Goal: Information Seeking & Learning: Learn about a topic

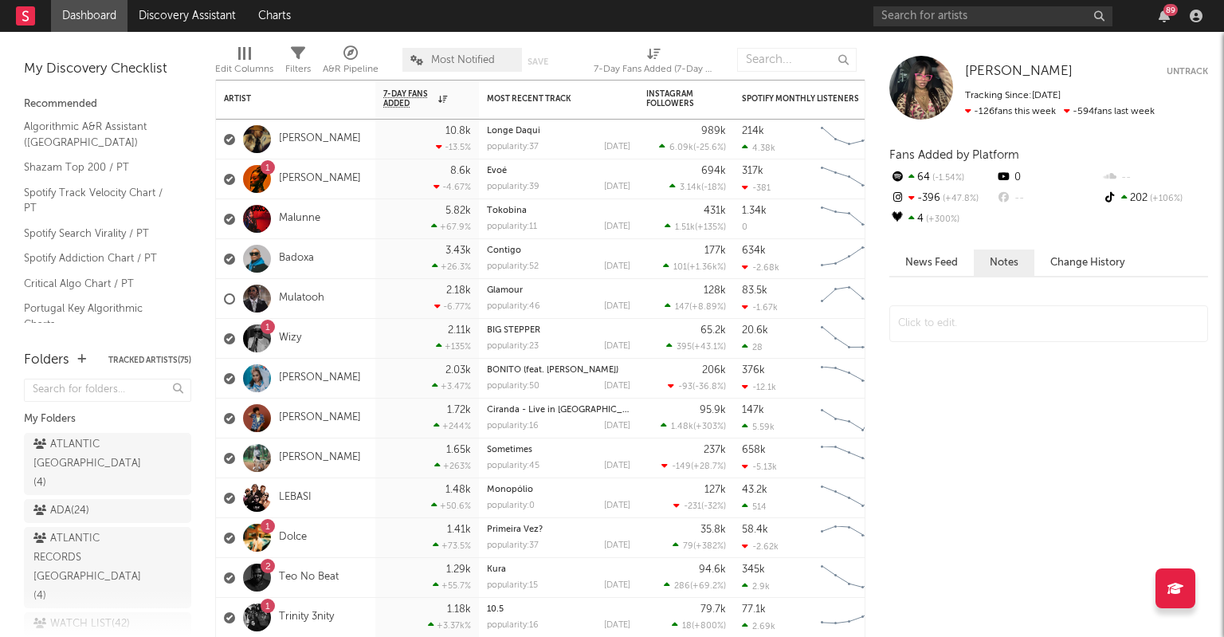
click at [1164, 13] on div "89" at bounding box center [1170, 10] width 14 height 12
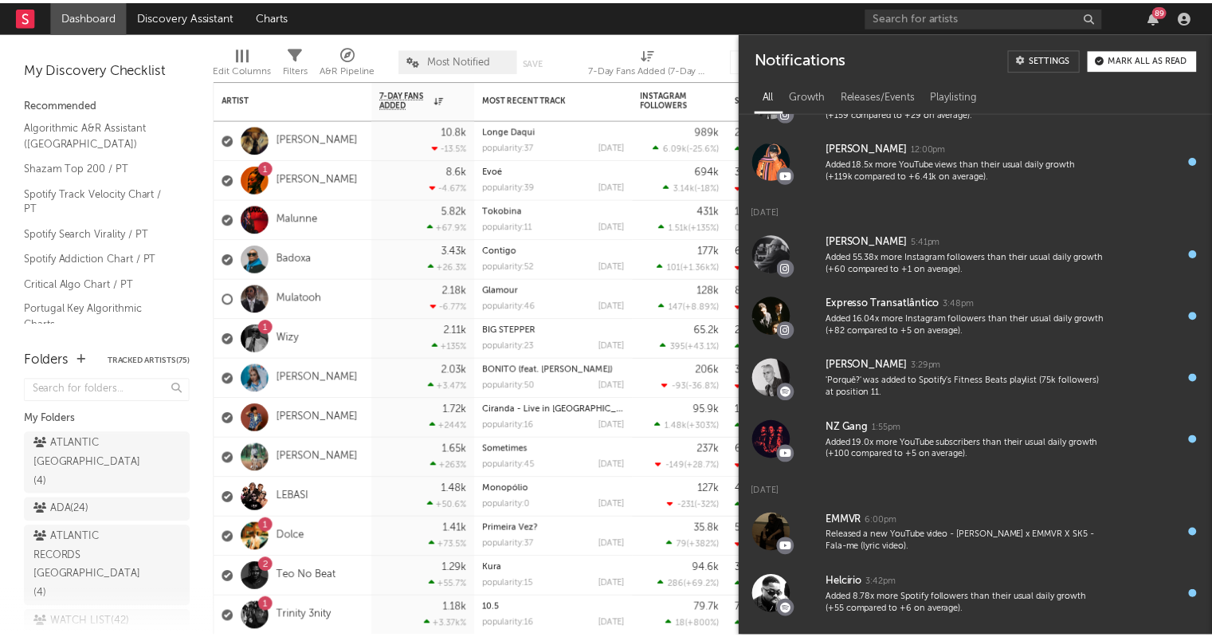
scroll to position [760, 0]
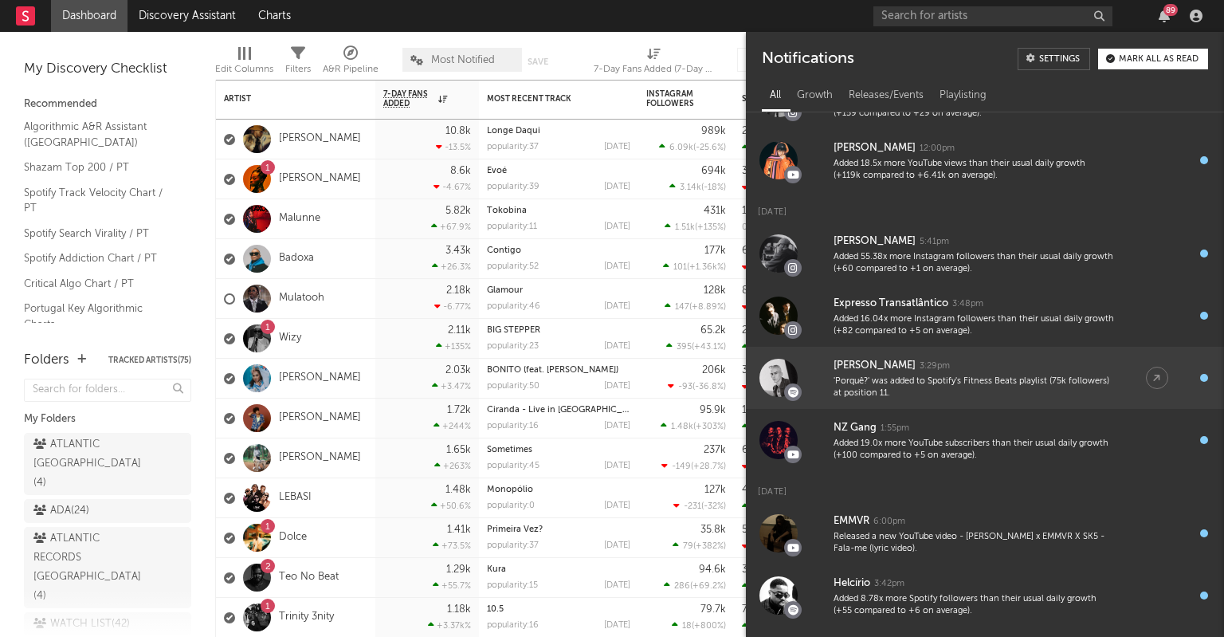
drag, startPoint x: 1023, startPoint y: 394, endPoint x: 1037, endPoint y: 401, distance: 15.0
click at [1037, 401] on link "[PERSON_NAME] 3:29pm 'Porquê?' was added to Spotify's Fitness Beats playlist (7…" at bounding box center [985, 378] width 478 height 62
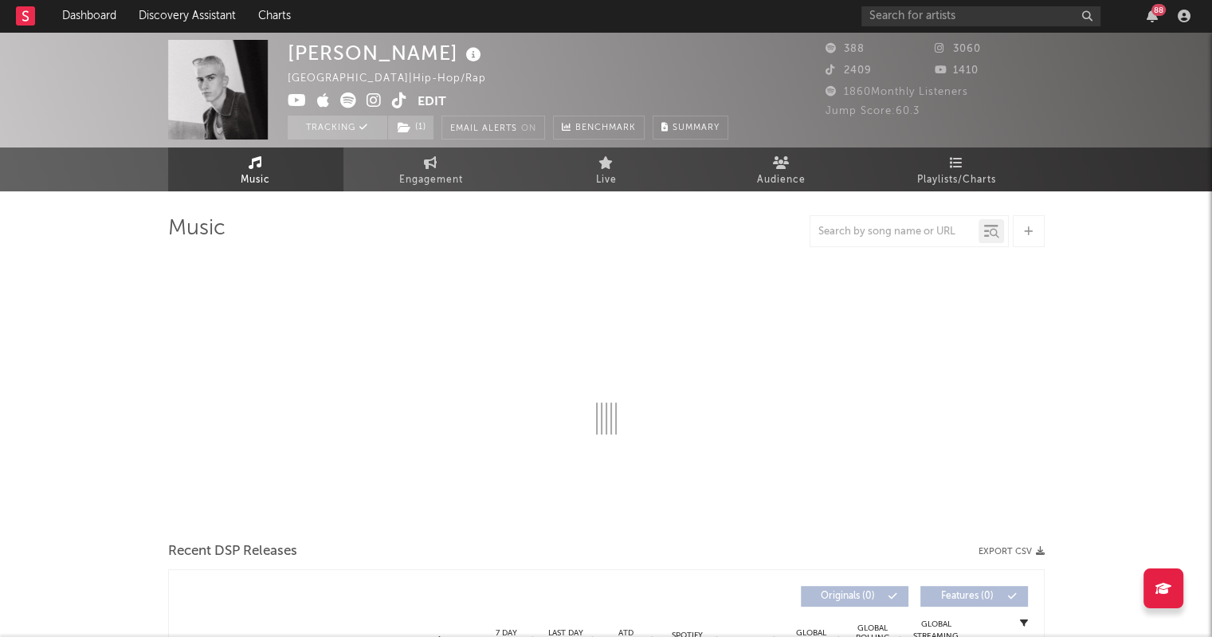
select select "1w"
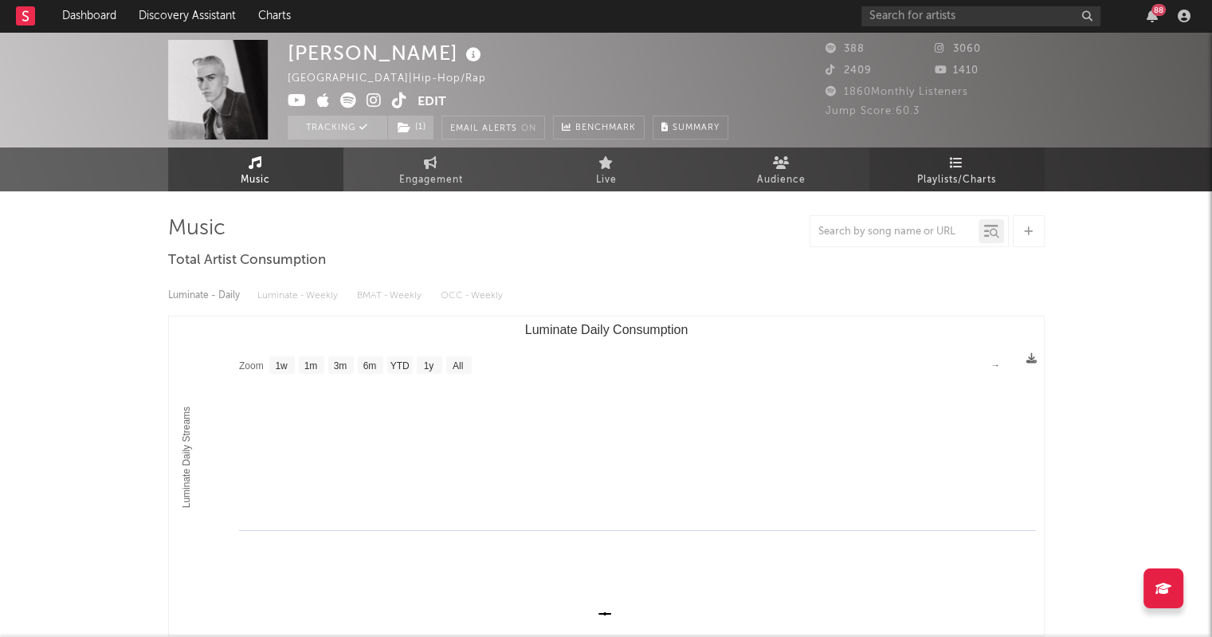
click at [955, 160] on icon at bounding box center [957, 162] width 14 height 13
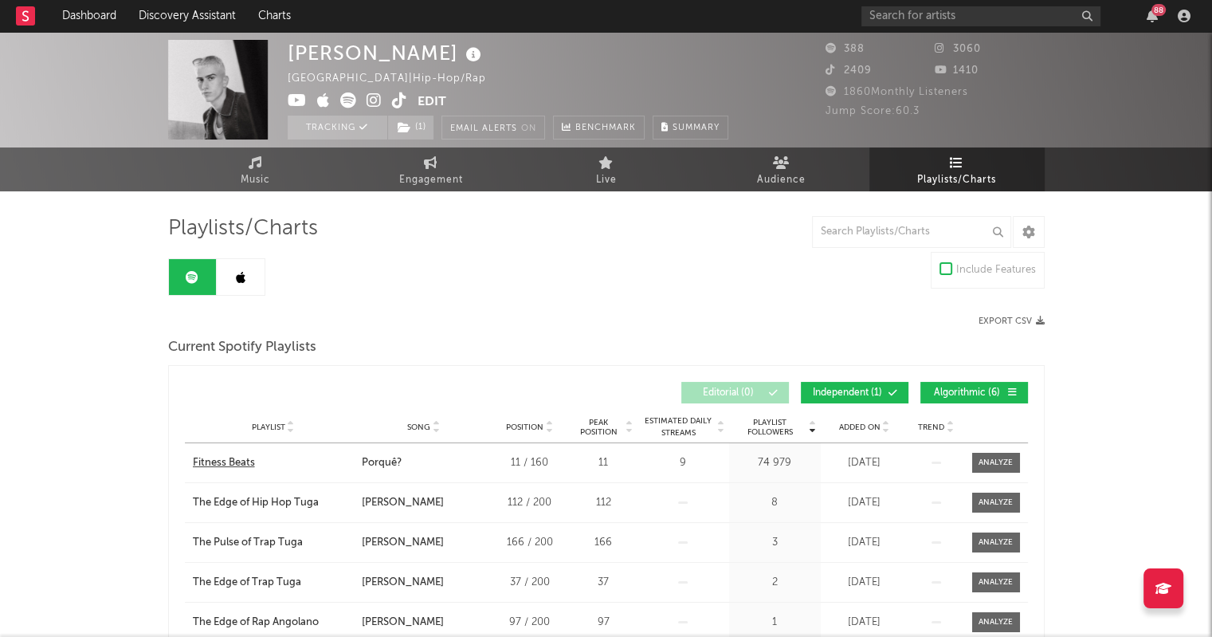
click at [226, 457] on div "Fitness Beats" at bounding box center [224, 463] width 62 height 16
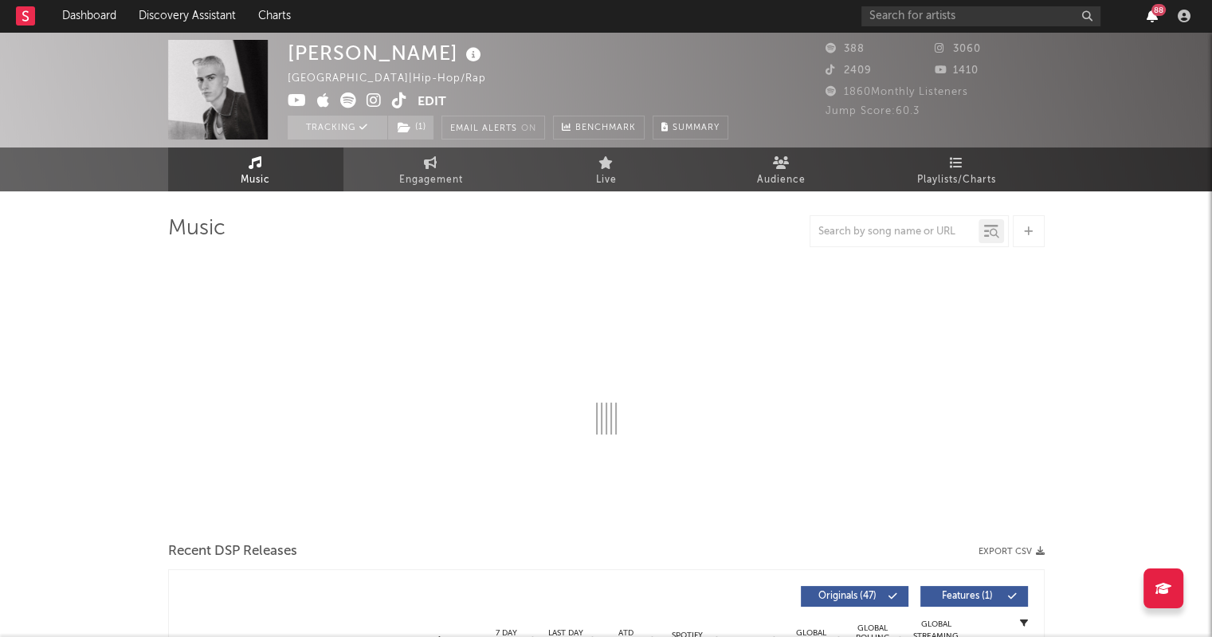
select select "1w"
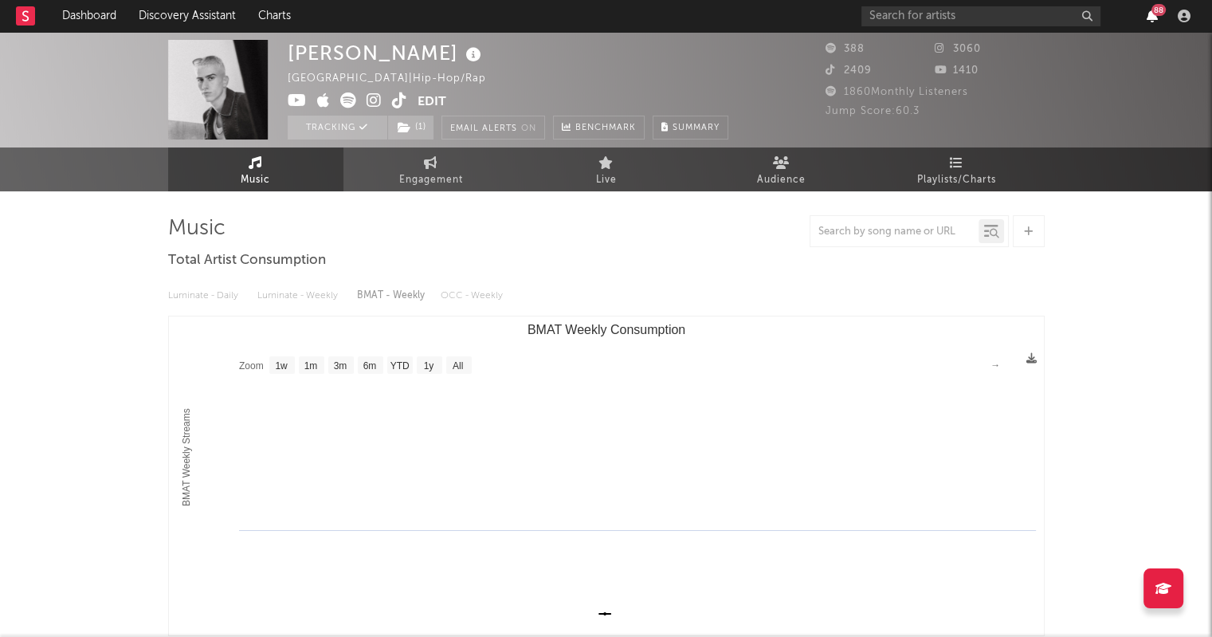
click at [1148, 18] on icon "button" at bounding box center [1152, 16] width 11 height 13
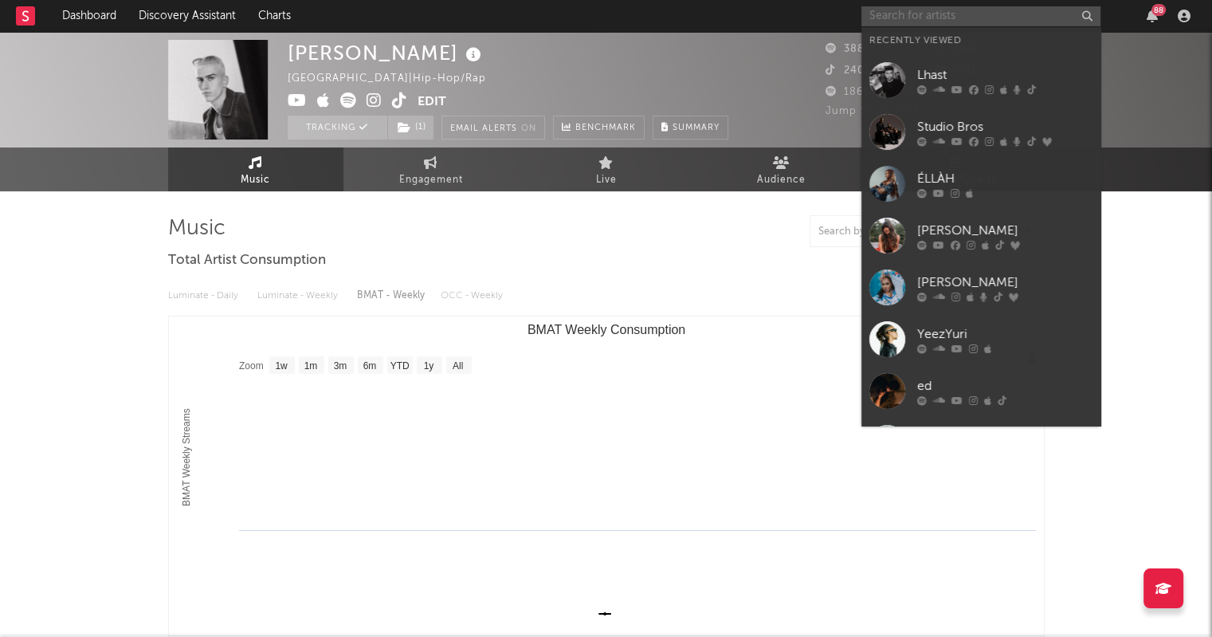
click at [950, 22] on input "text" at bounding box center [980, 16] width 239 height 20
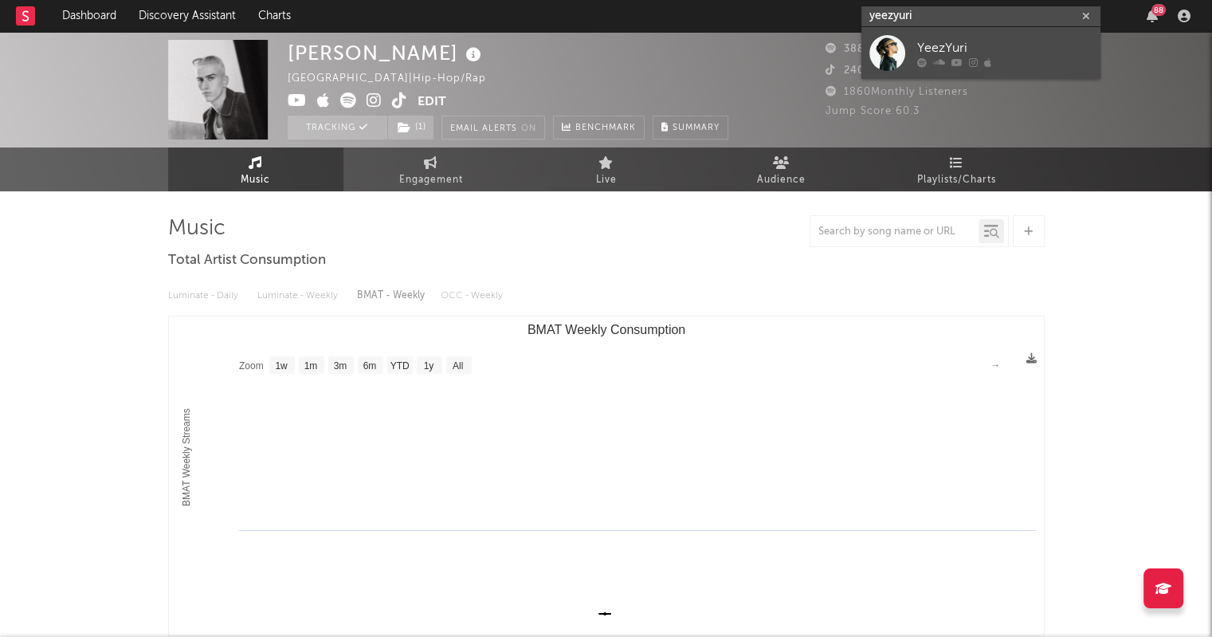
type input "yeezyuri"
click at [959, 46] on div "YeezYuri" at bounding box center [1004, 47] width 175 height 19
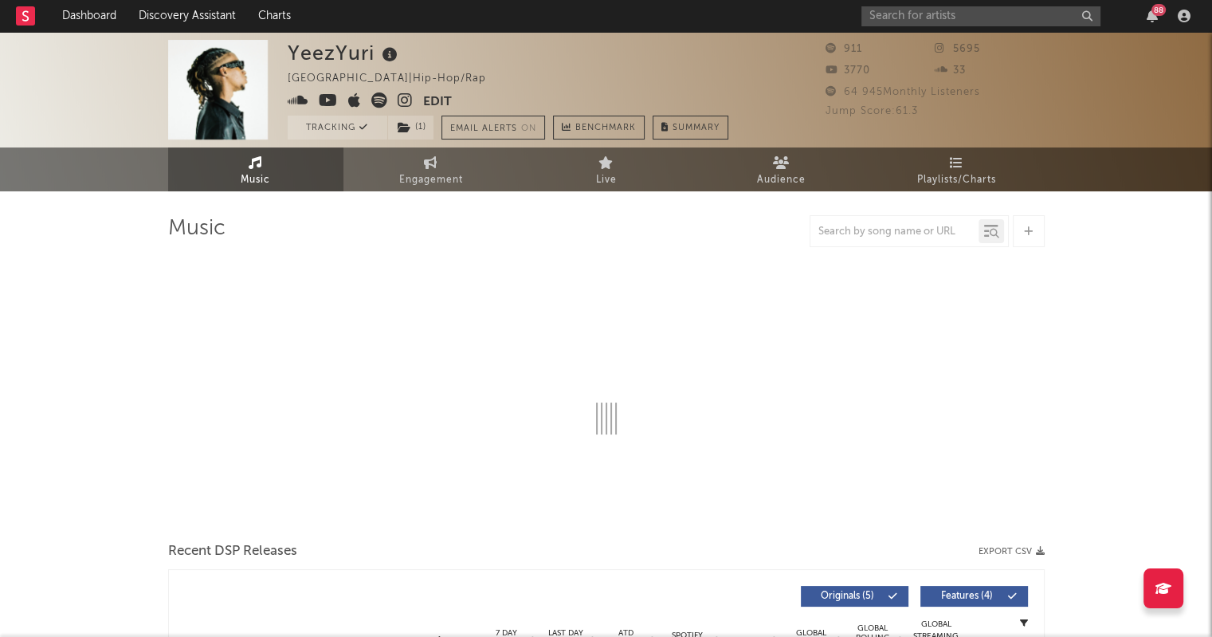
select select "1w"
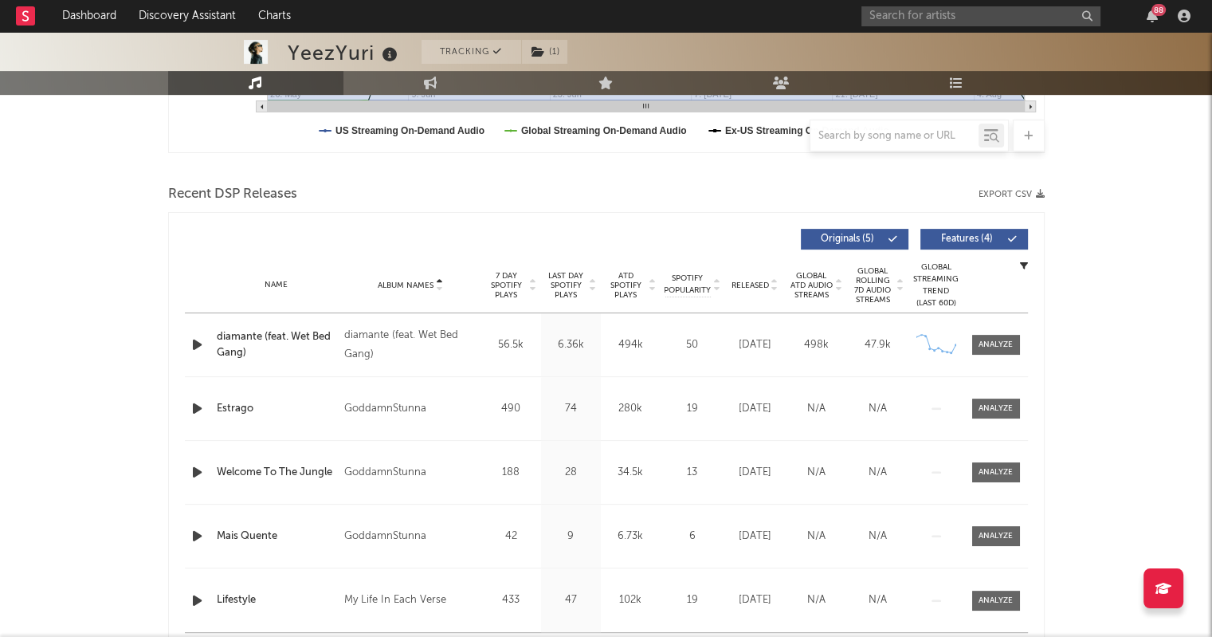
scroll to position [492, 0]
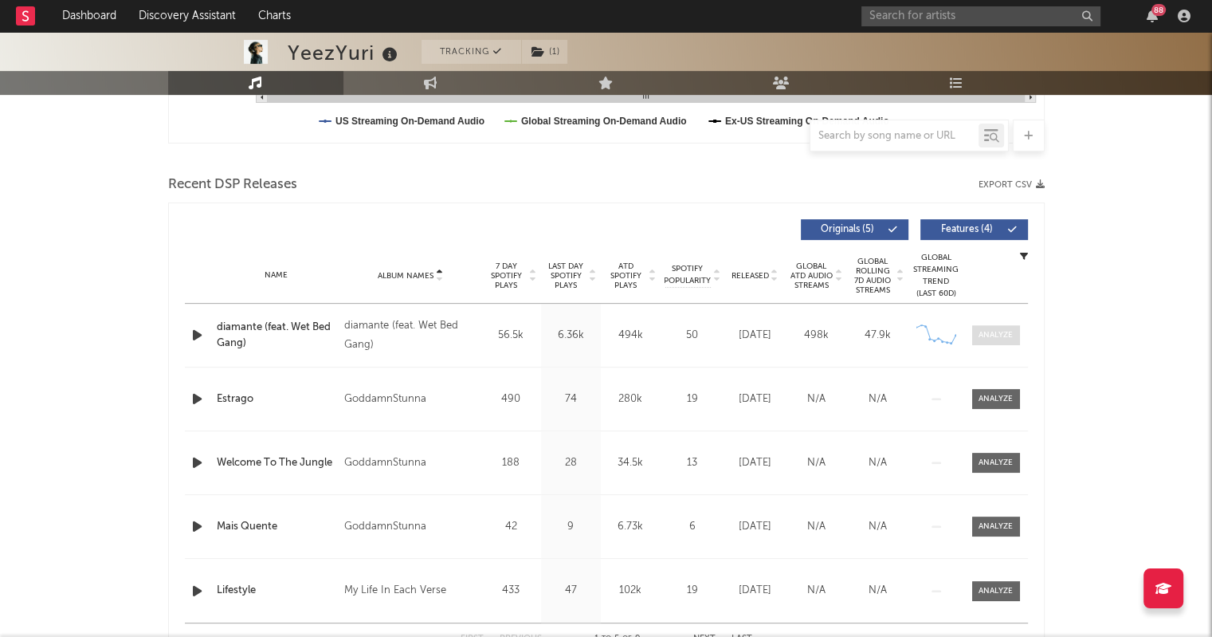
click at [990, 334] on div at bounding box center [996, 335] width 34 height 12
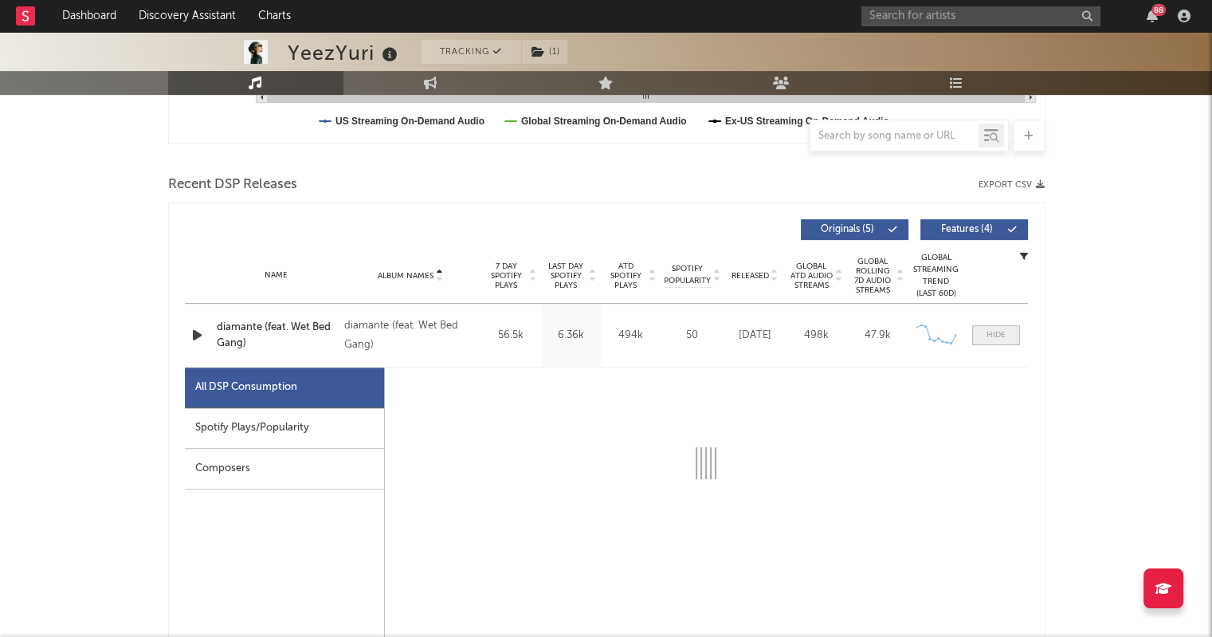
select select "1w"
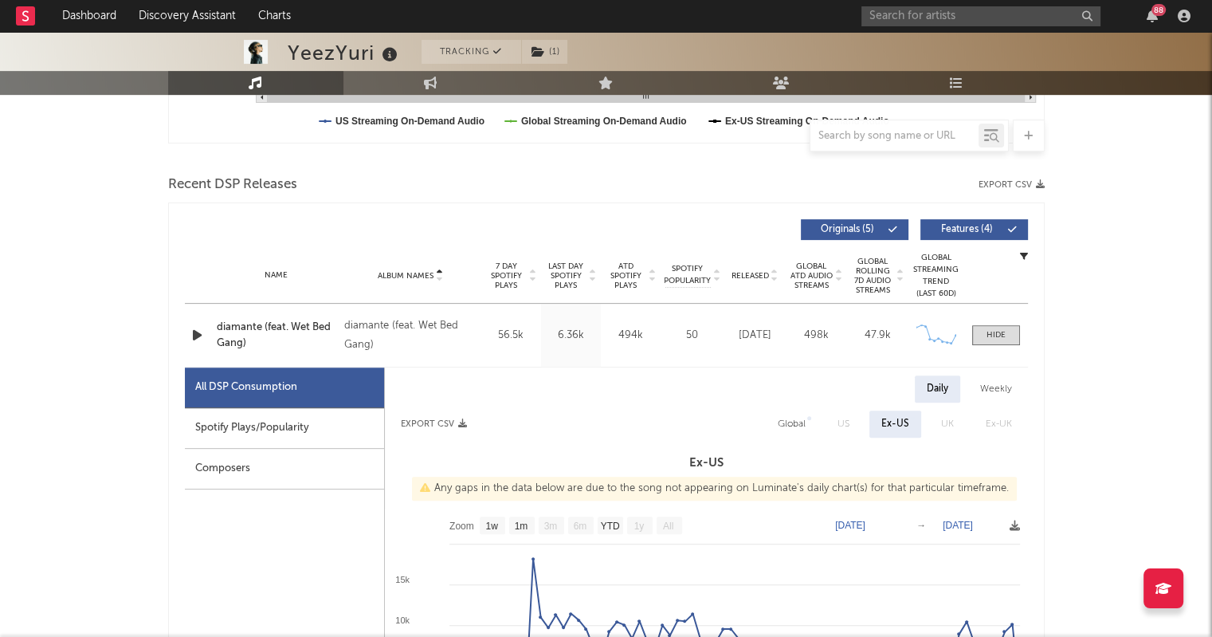
click at [324, 418] on div "Spotify Plays/Popularity" at bounding box center [284, 428] width 199 height 41
select select "1w"
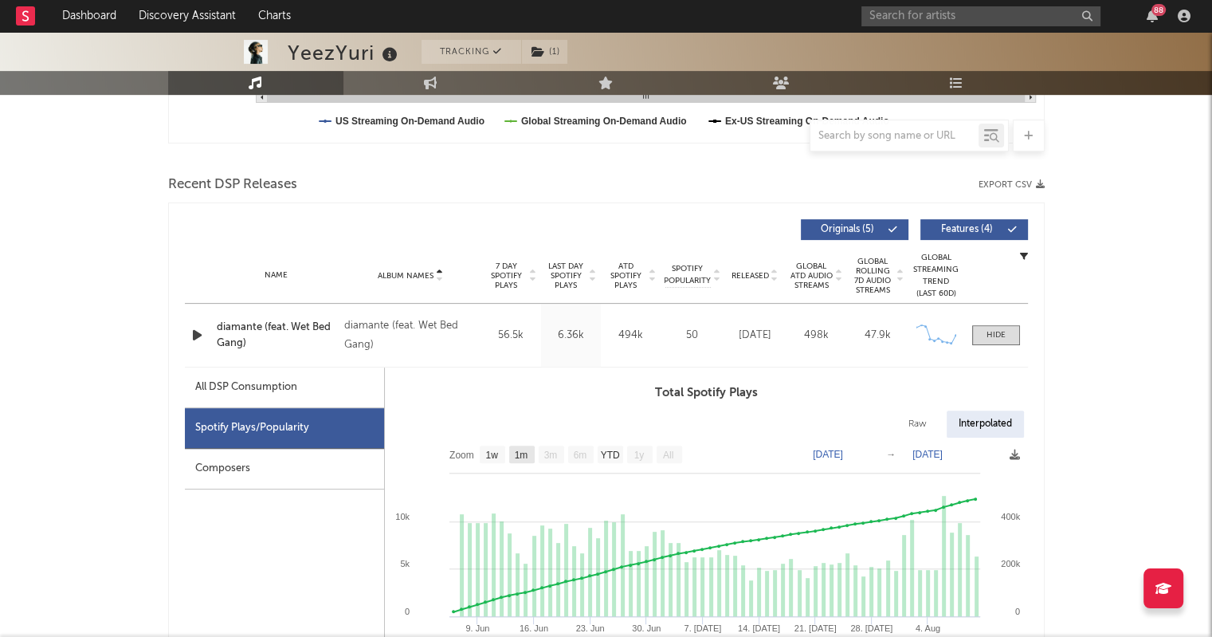
click at [518, 452] on text "1m" at bounding box center [521, 454] width 14 height 11
select select "1m"
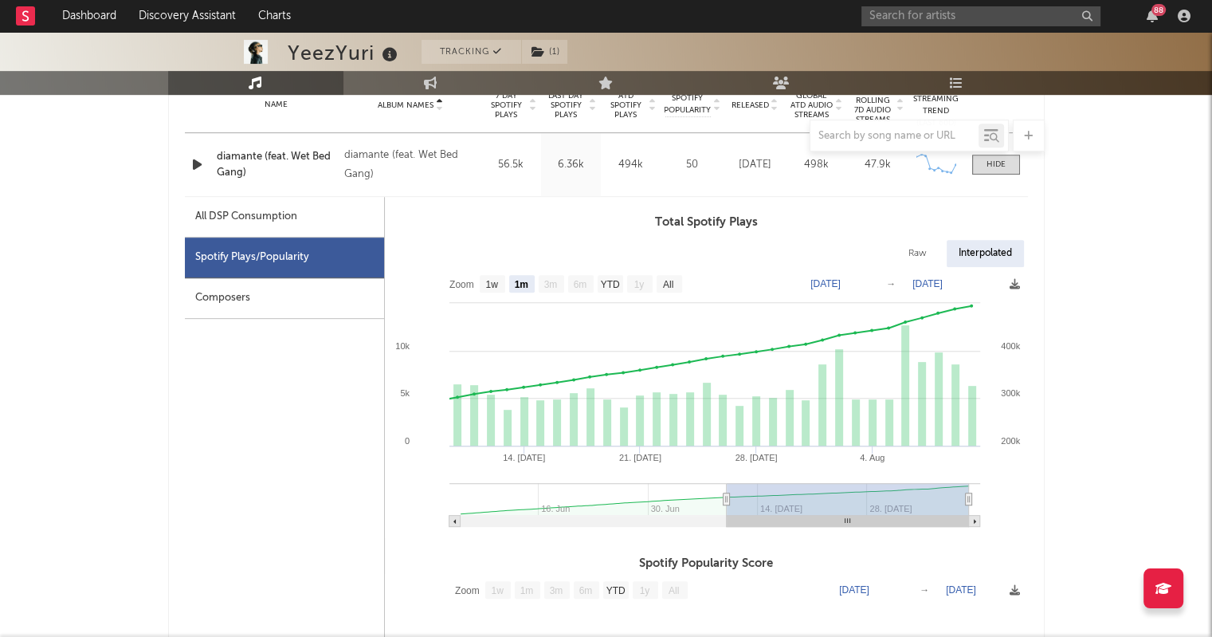
scroll to position [665, 0]
click at [831, 280] on text "[DATE]" at bounding box center [825, 282] width 30 height 11
click at [872, 281] on input "[DATE]" at bounding box center [835, 282] width 74 height 16
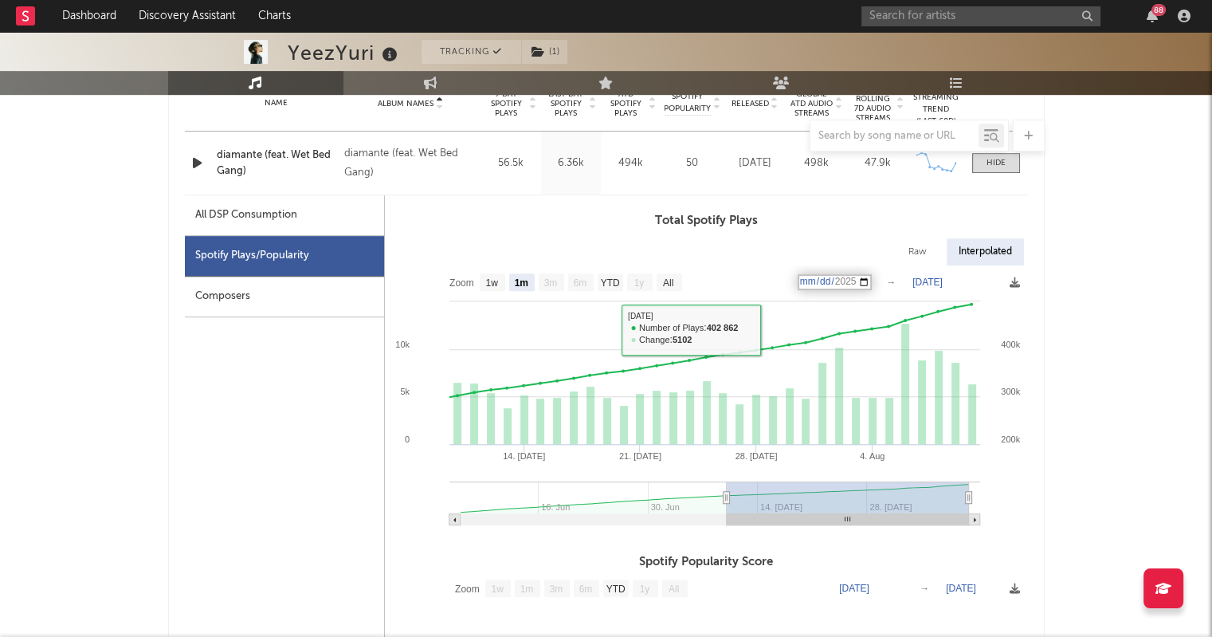
click at [871, 281] on input "[DATE]" at bounding box center [835, 282] width 74 height 16
type input "[DATE]"
select select "All"
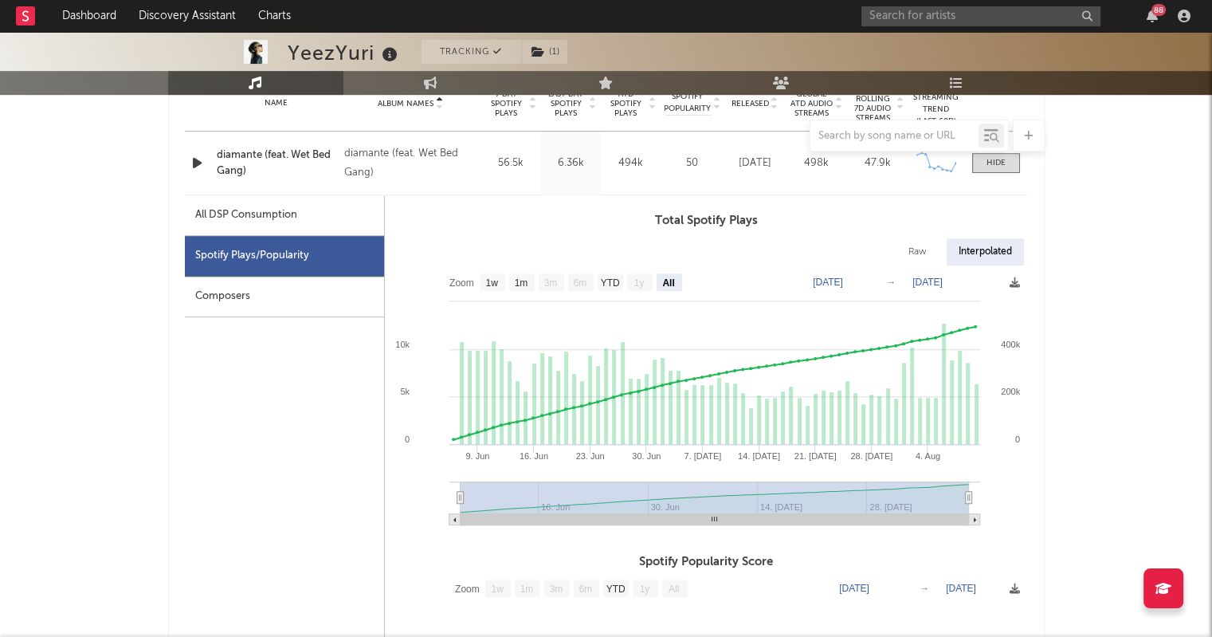
click at [943, 277] on text "[DATE]" at bounding box center [927, 282] width 30 height 11
click at [976, 278] on input "[DATE]" at bounding box center [939, 282] width 74 height 16
type input "[DATE]"
select select "1m"
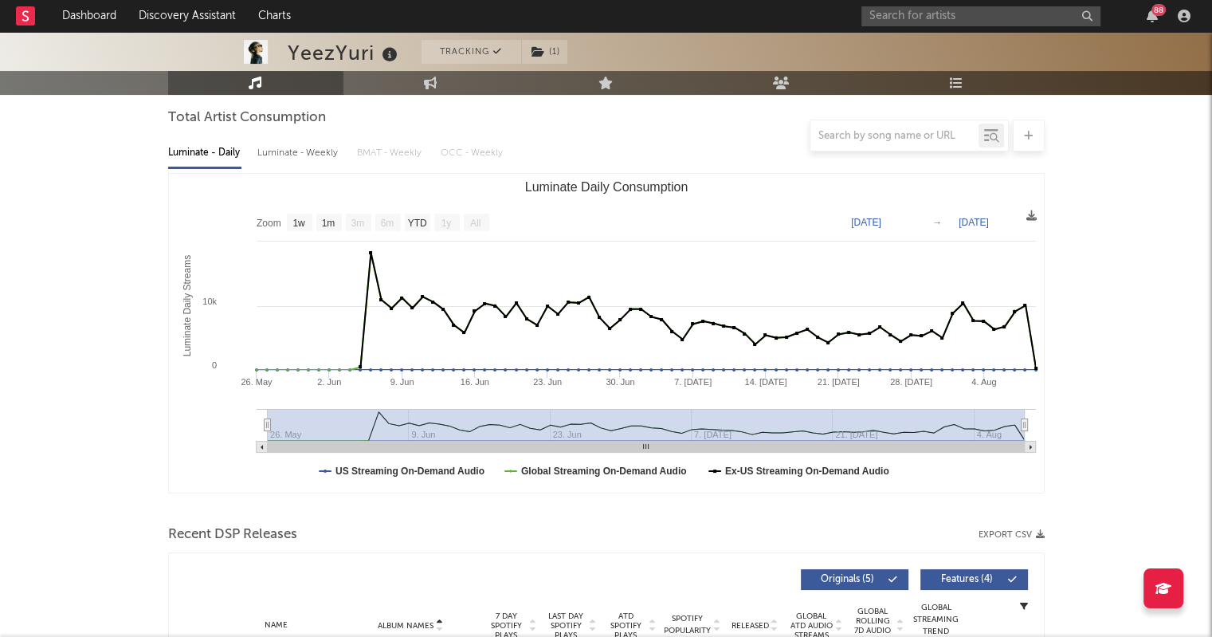
scroll to position [0, 0]
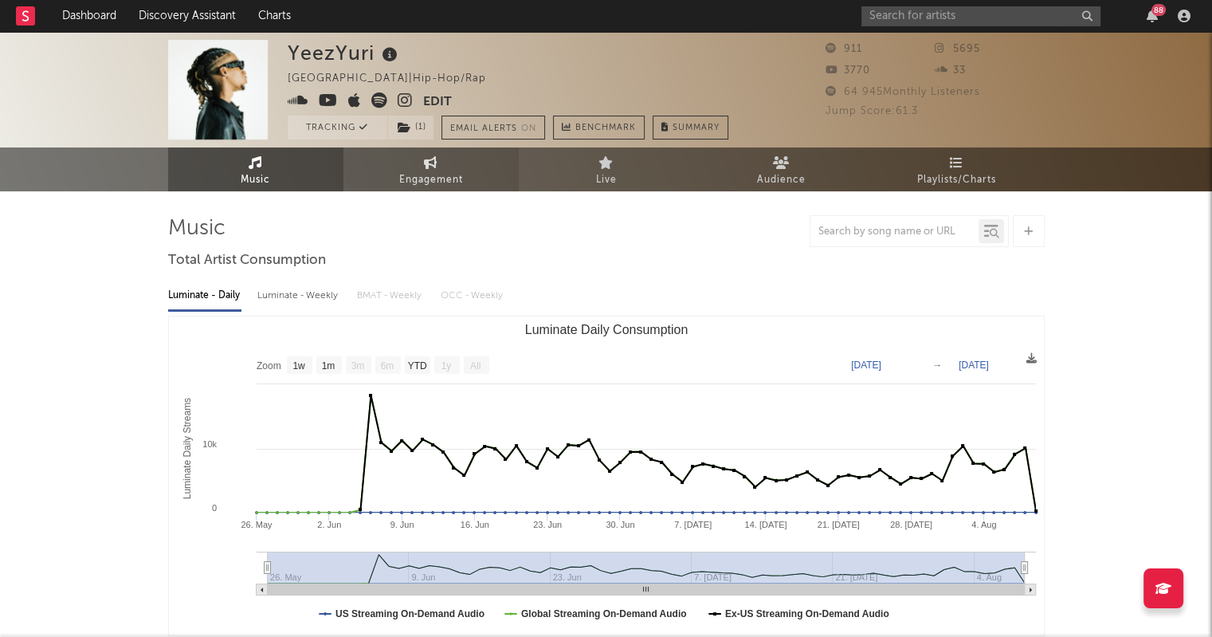
click at [436, 159] on icon at bounding box center [431, 162] width 14 height 13
select select "1w"
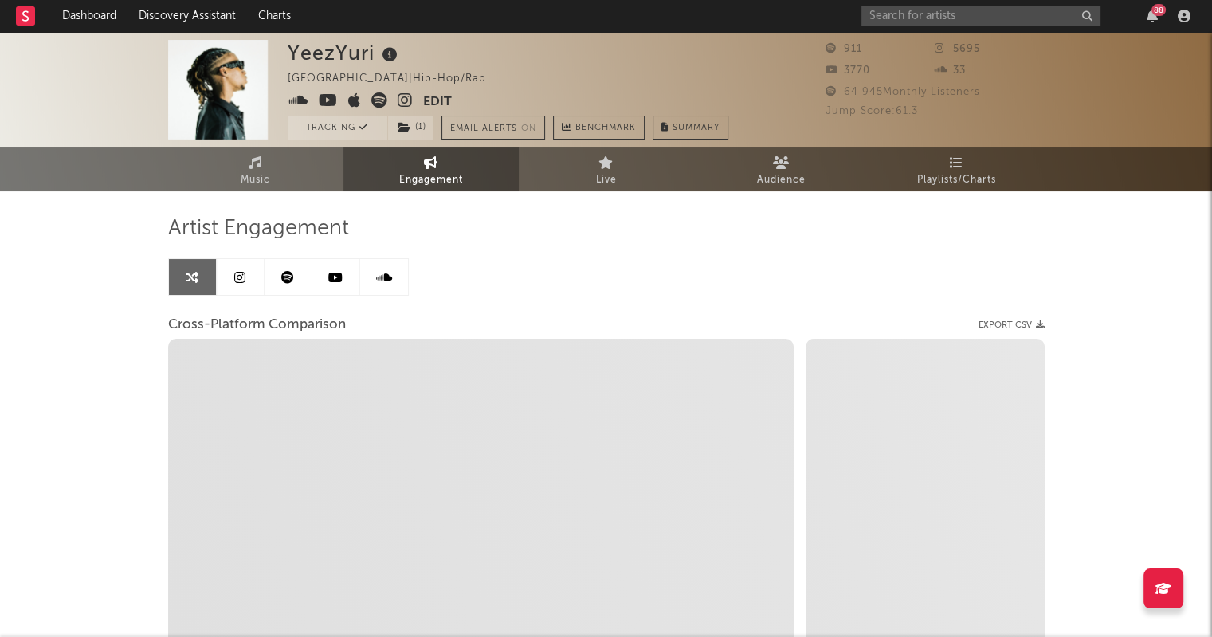
click at [246, 273] on link at bounding box center [241, 277] width 48 height 36
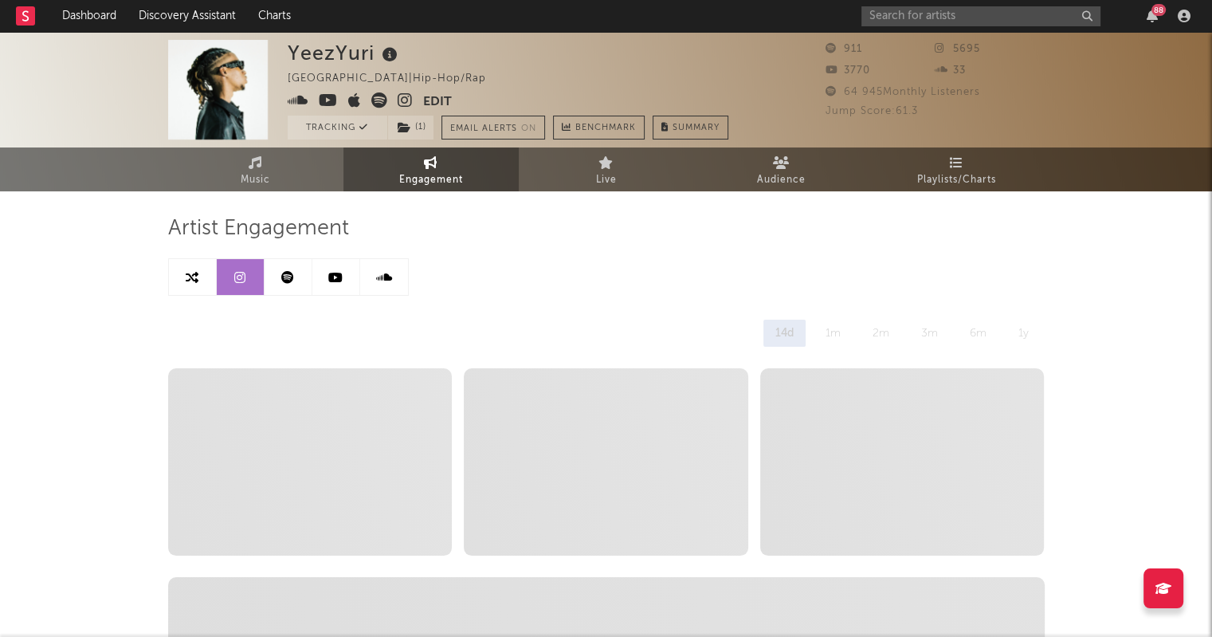
select select "6m"
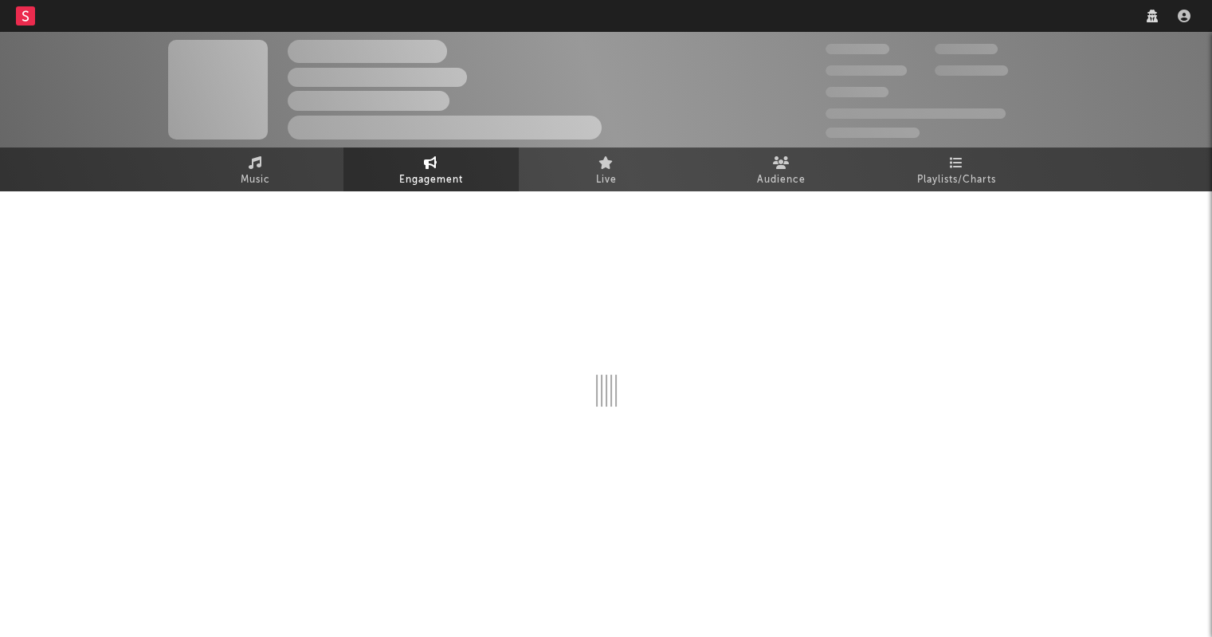
select select "6m"
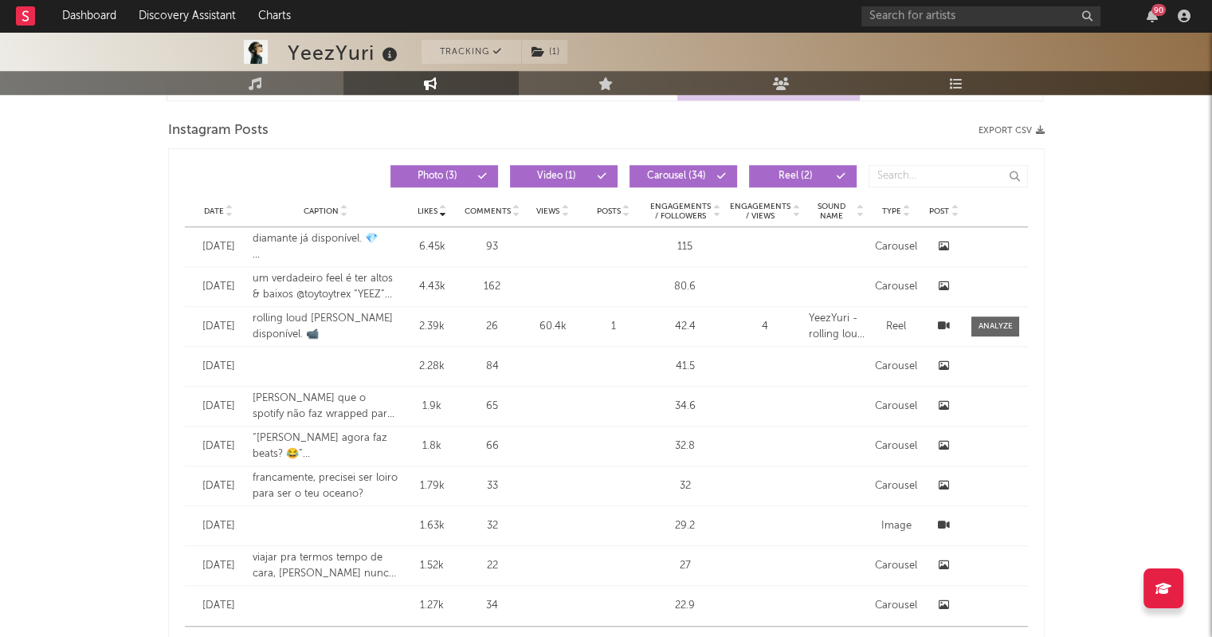
scroll to position [1351, 0]
